Goal: Download file/media

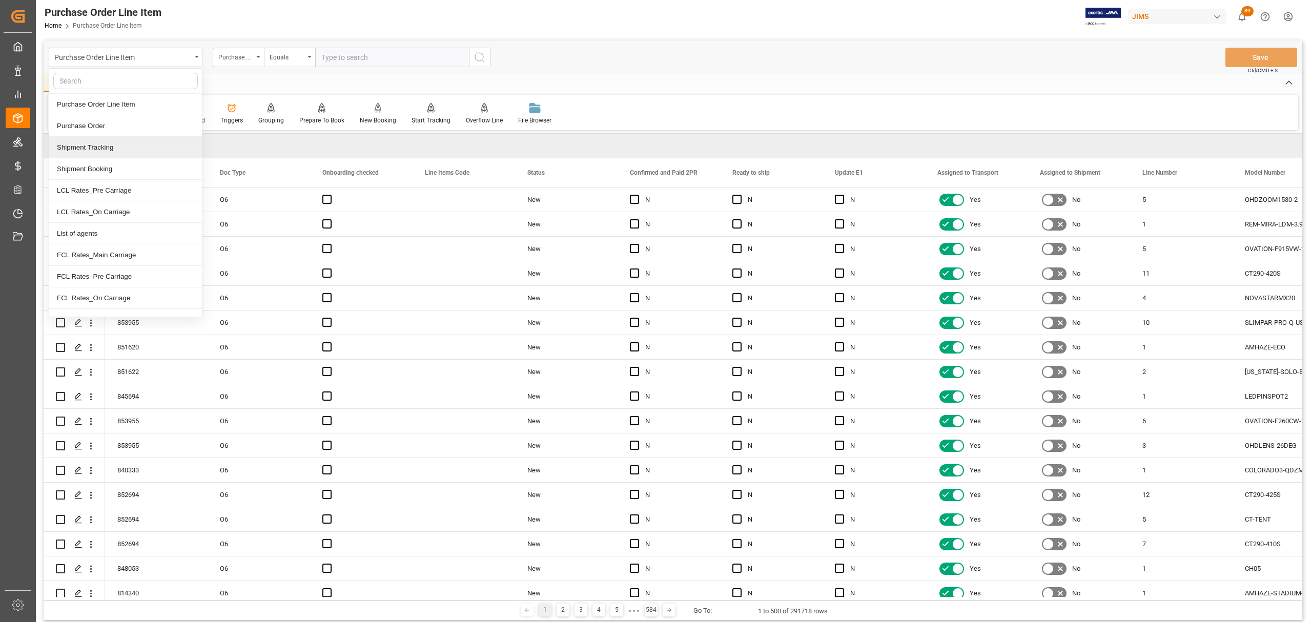
click at [99, 148] on div "Shipment Tracking" at bounding box center [125, 148] width 153 height 22
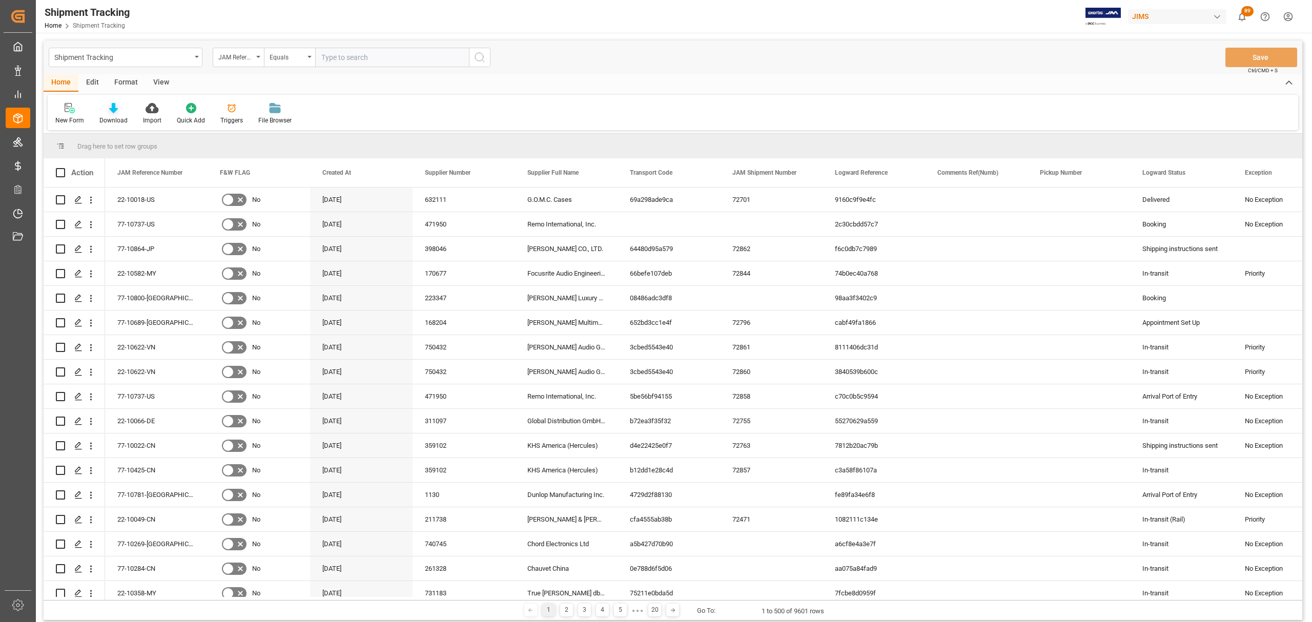
click at [112, 110] on icon at bounding box center [113, 108] width 9 height 10
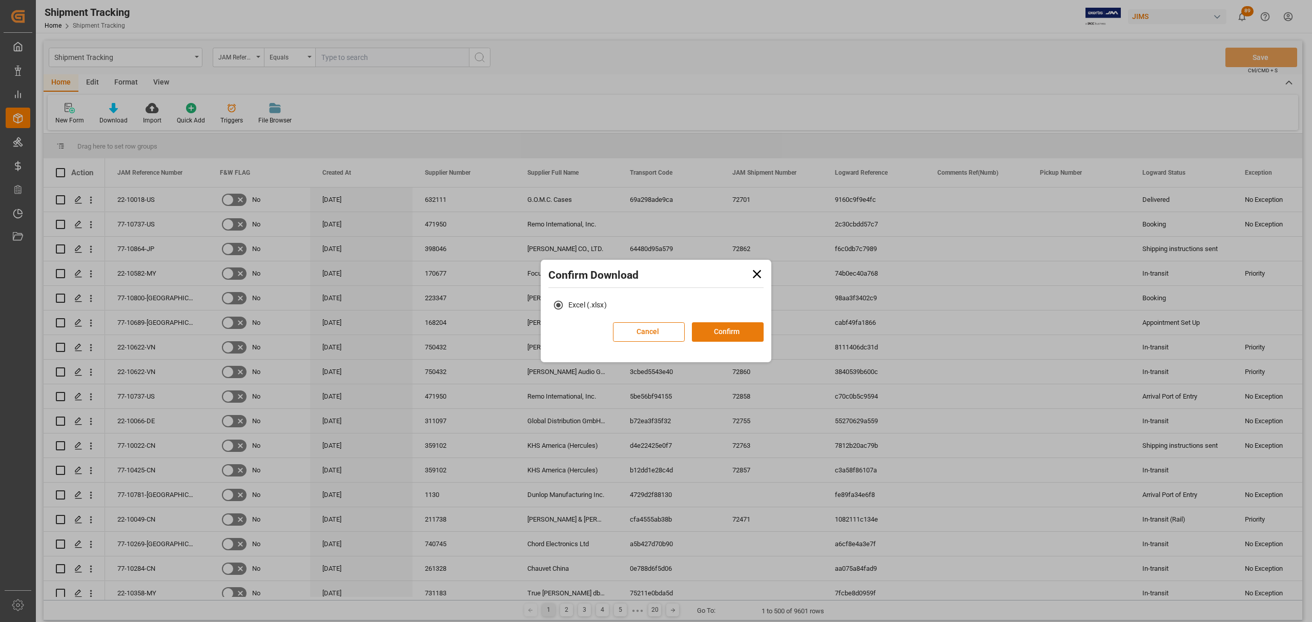
click at [716, 325] on button "Confirm" at bounding box center [728, 331] width 72 height 19
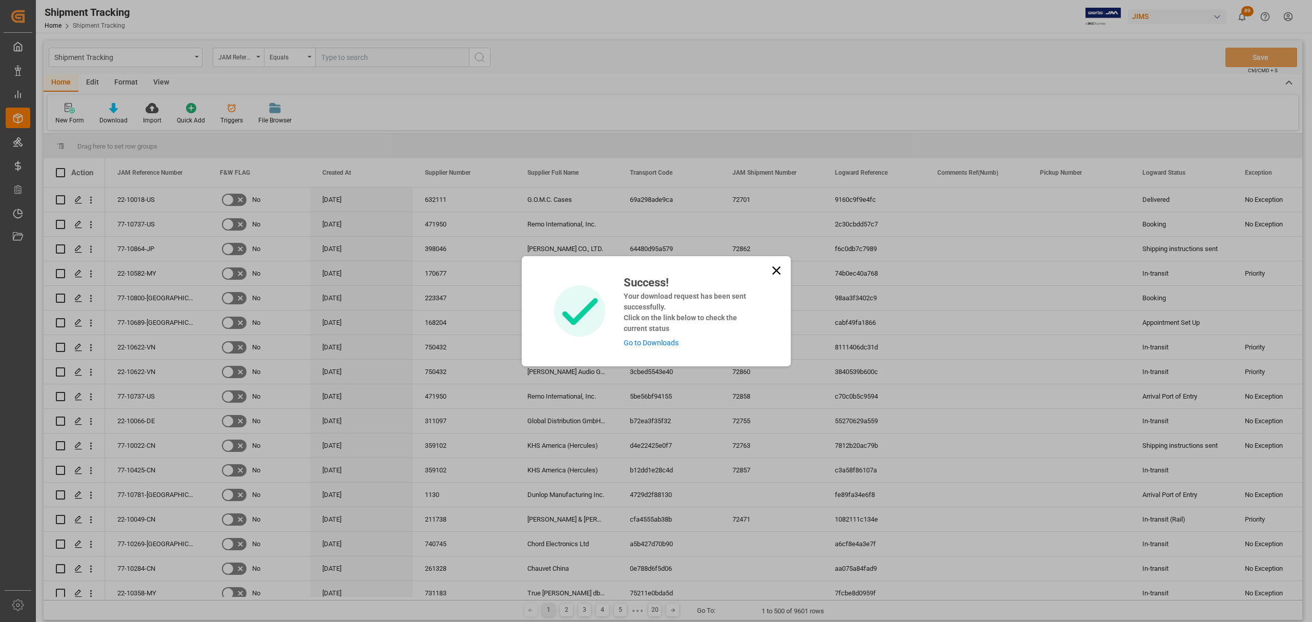
click at [659, 343] on link "Go to Downloads" at bounding box center [651, 343] width 55 height 8
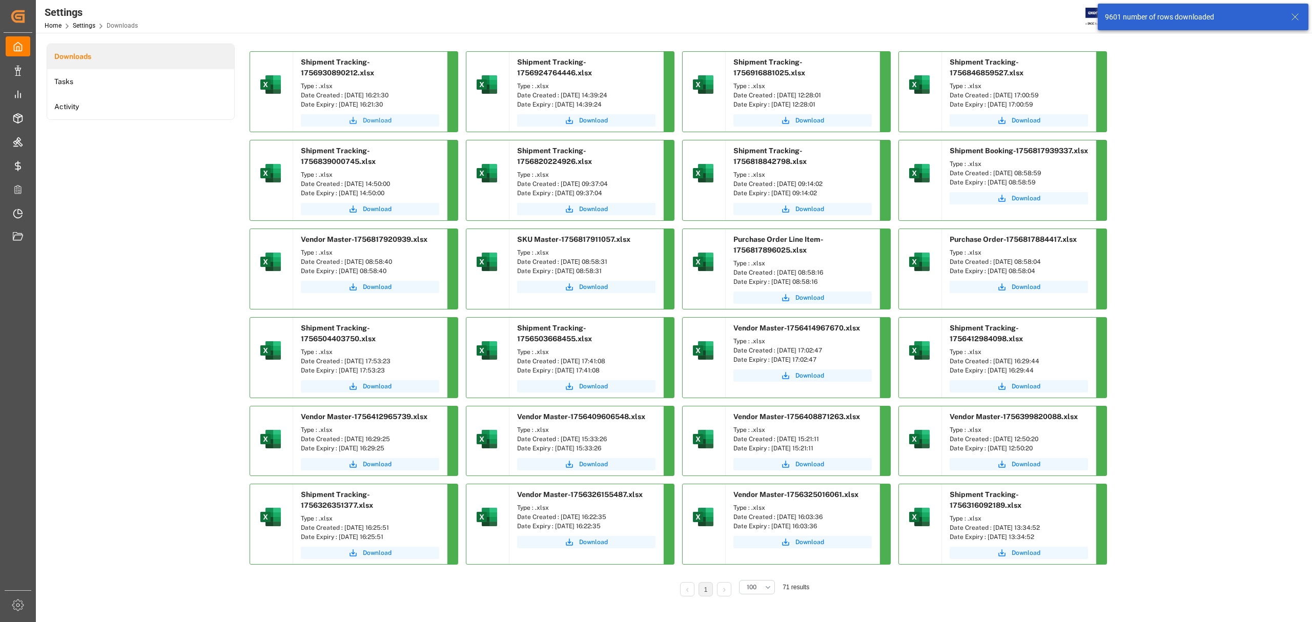
click at [370, 123] on span "Download" at bounding box center [377, 120] width 29 height 9
